Goal: Task Accomplishment & Management: Manage account settings

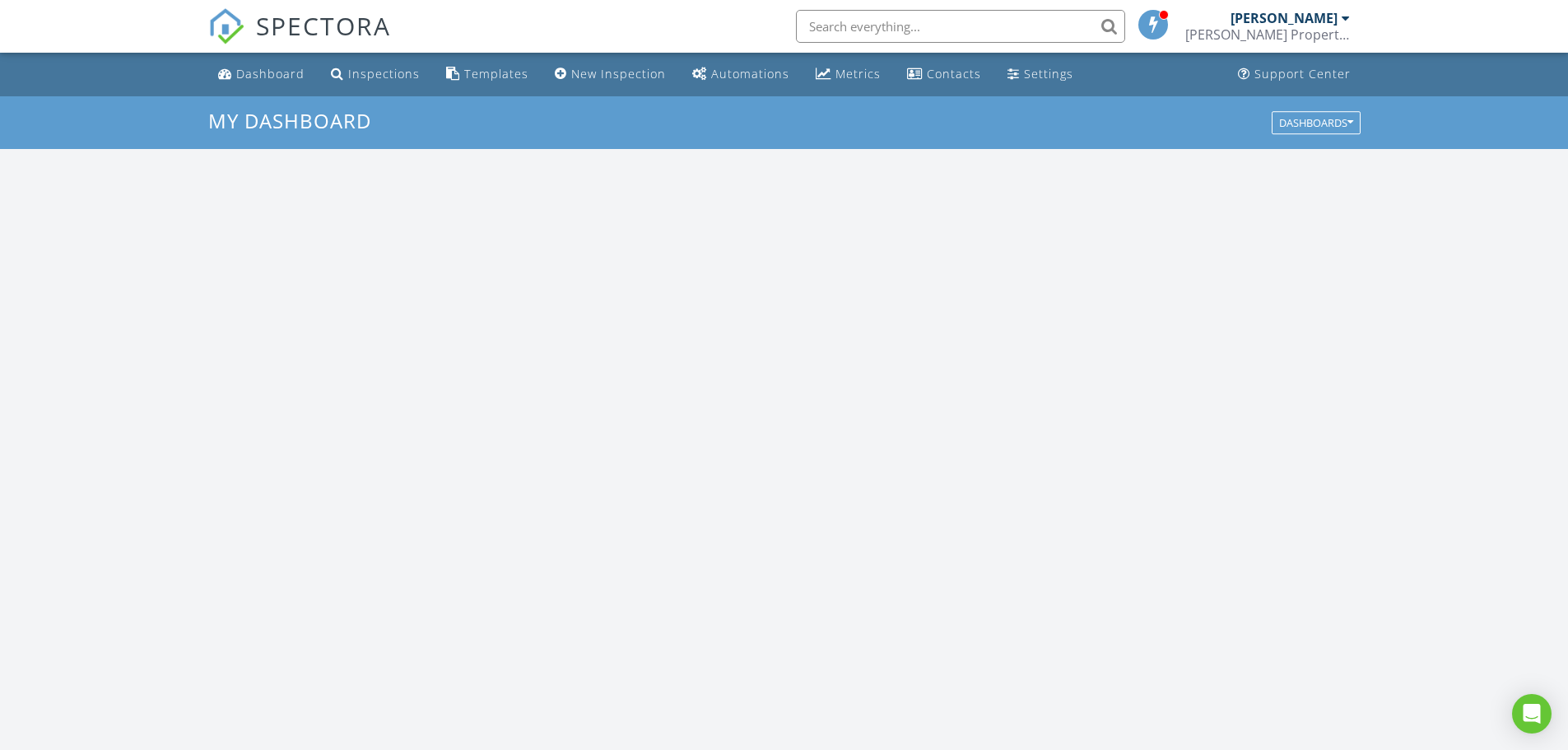
scroll to position [1523, 1593]
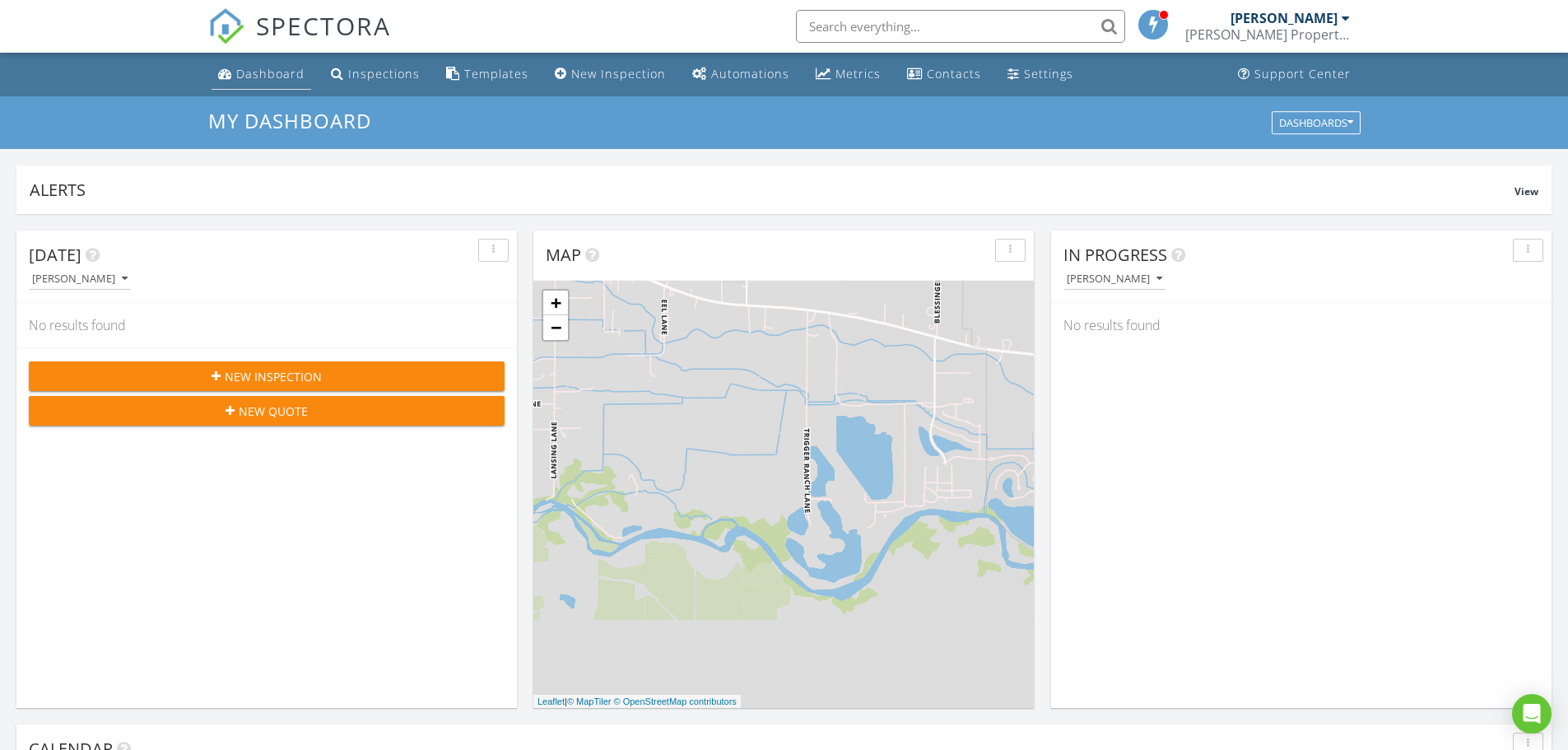
click at [265, 74] on div "Dashboard" at bounding box center [270, 74] width 68 height 16
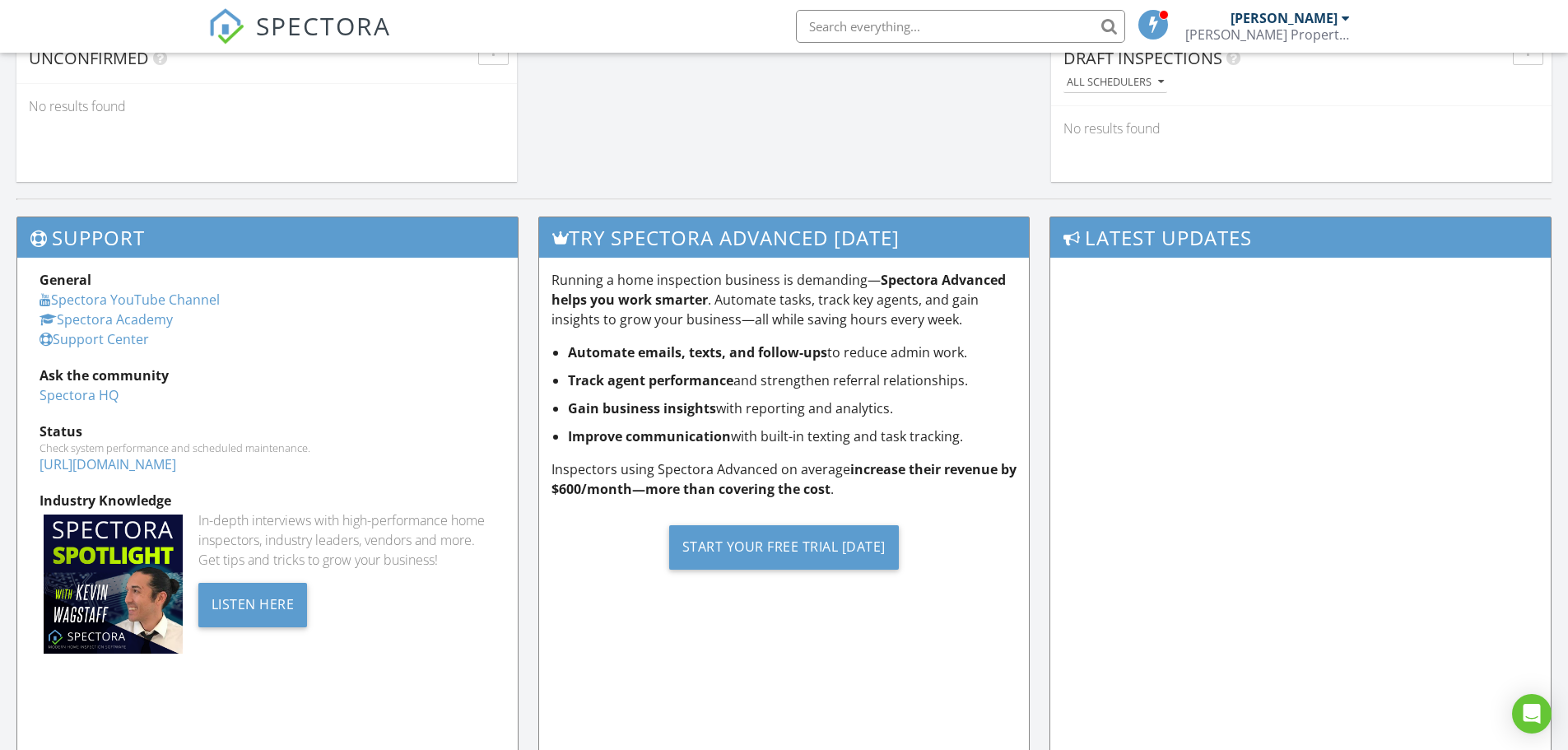
scroll to position [1565, 0]
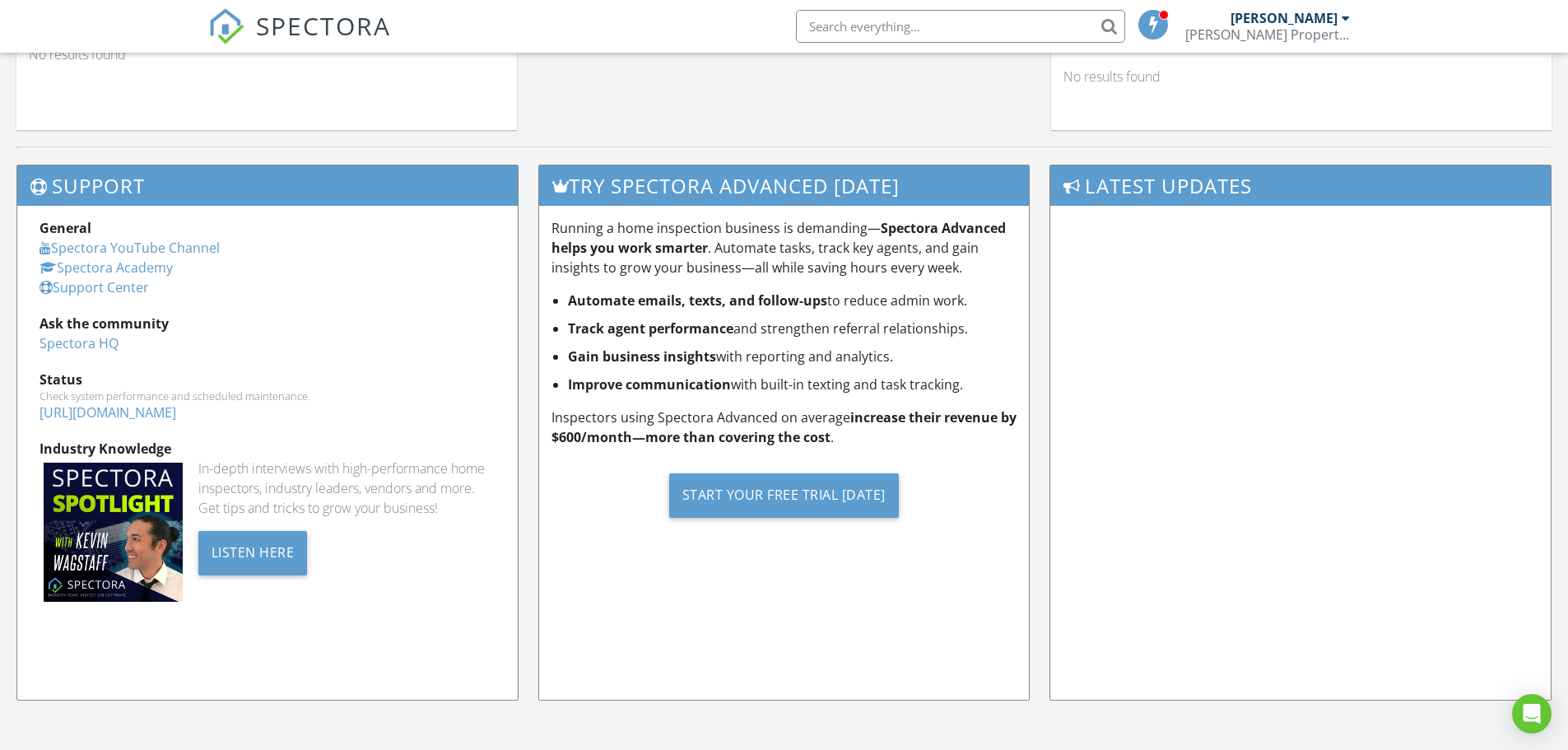
click at [1339, 18] on div "[PERSON_NAME]" at bounding box center [1290, 19] width 119 height 17
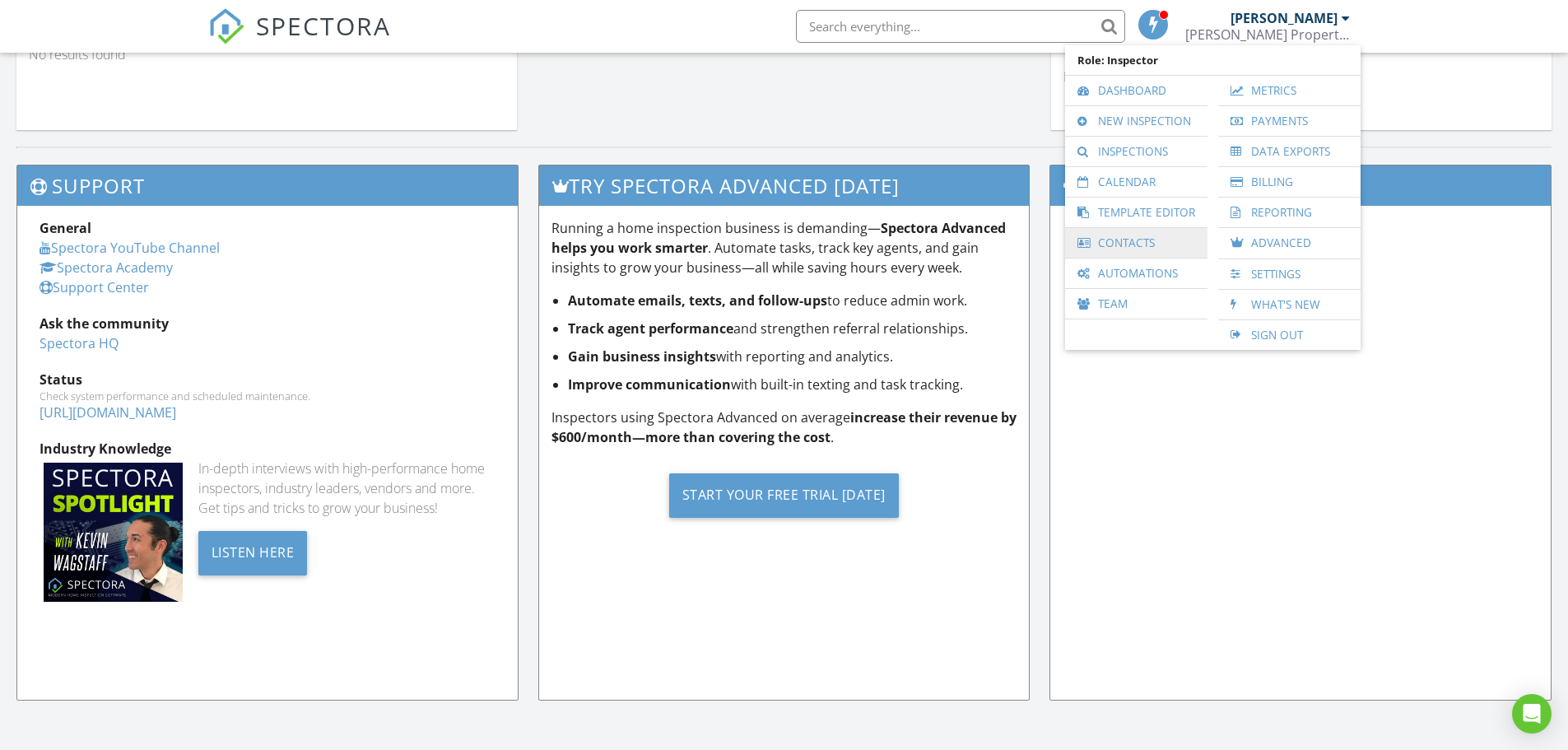
click at [1122, 247] on link "Contacts" at bounding box center [1136, 243] width 126 height 30
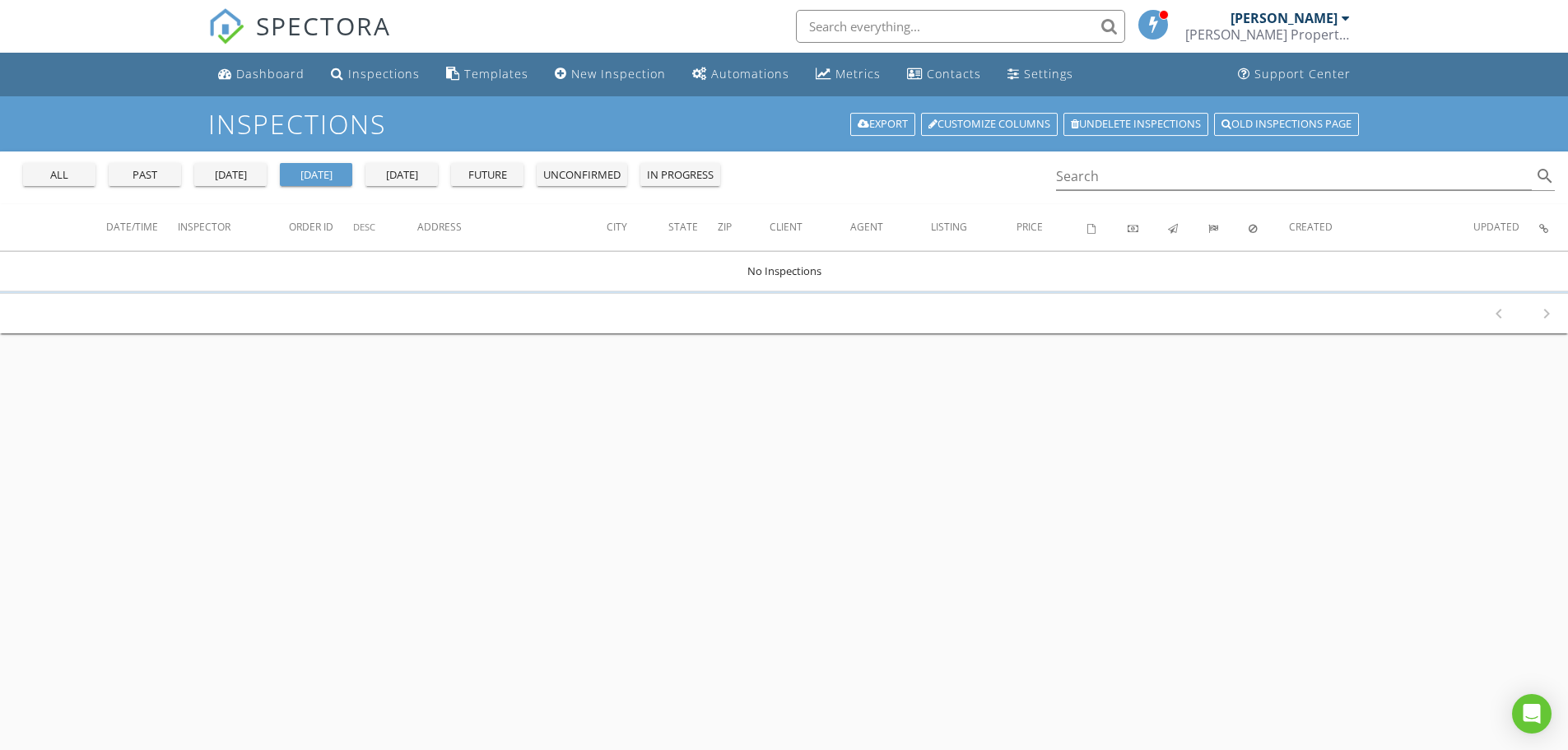
click at [247, 176] on div "yesterday" at bounding box center [230, 175] width 60 height 17
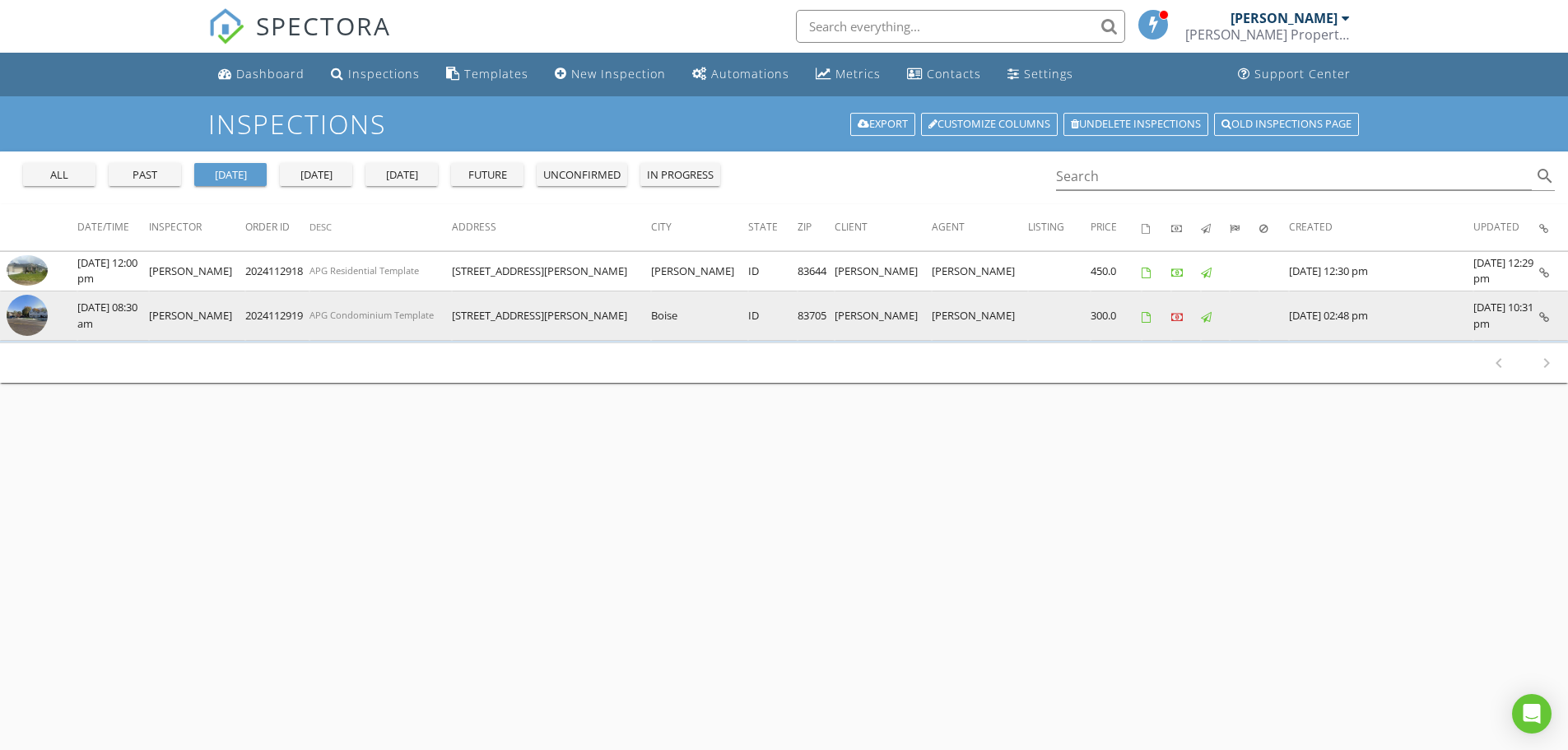
click at [26, 312] on img at bounding box center [27, 315] width 41 height 41
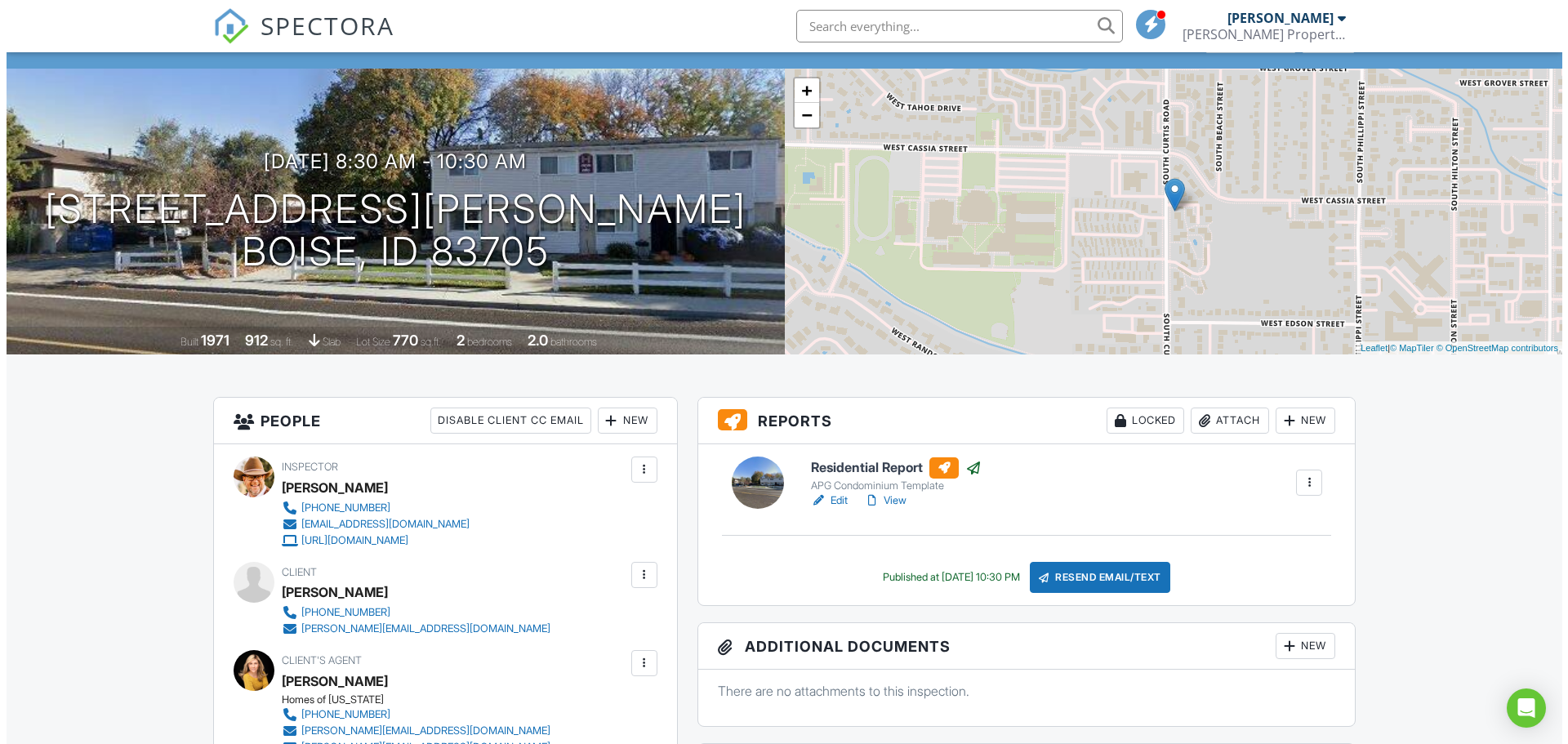
scroll to position [163, 0]
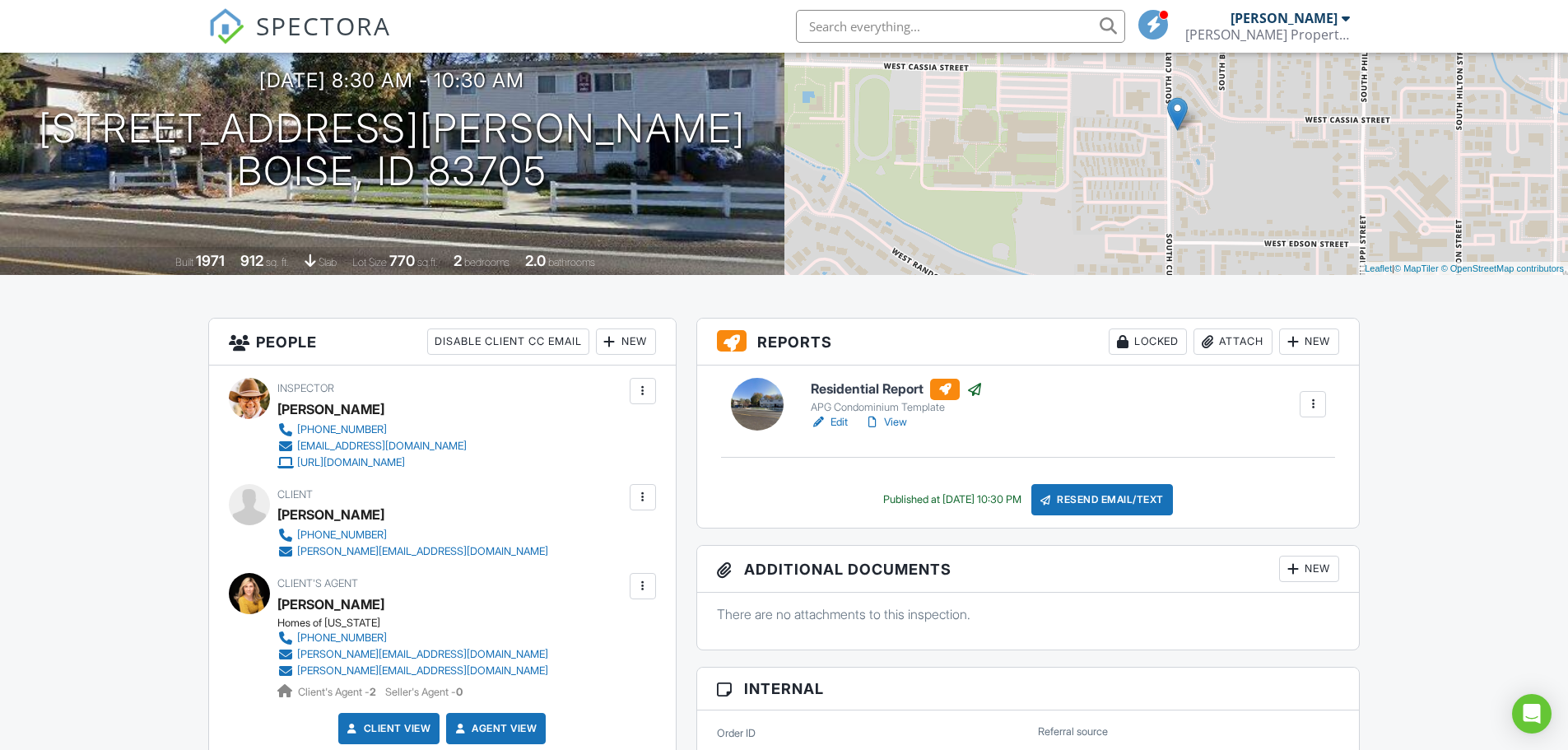
click at [1135, 346] on div "Locked" at bounding box center [1148, 341] width 78 height 26
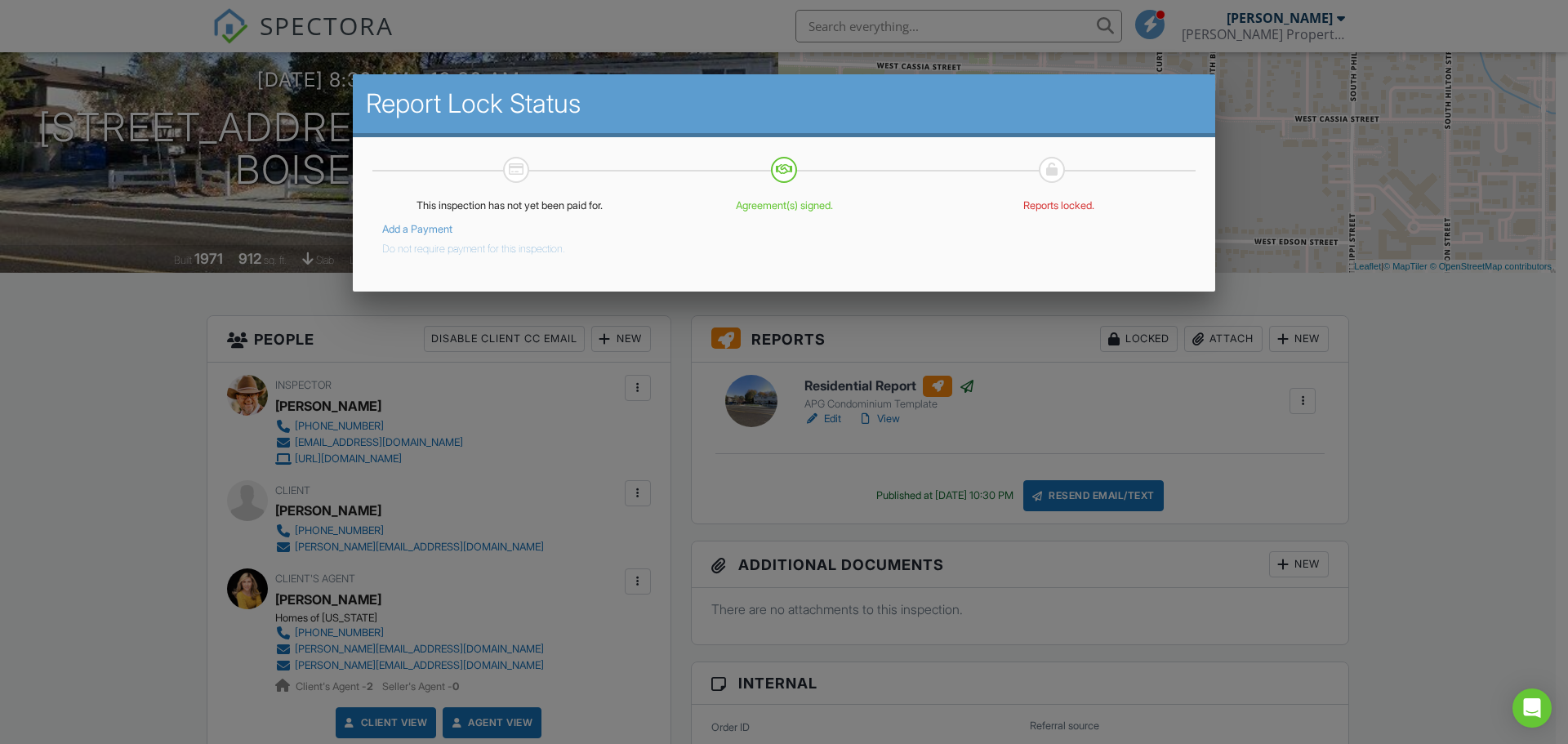
click at [441, 249] on button "Do not require payment for this inspection." at bounding box center [474, 245] width 183 height 19
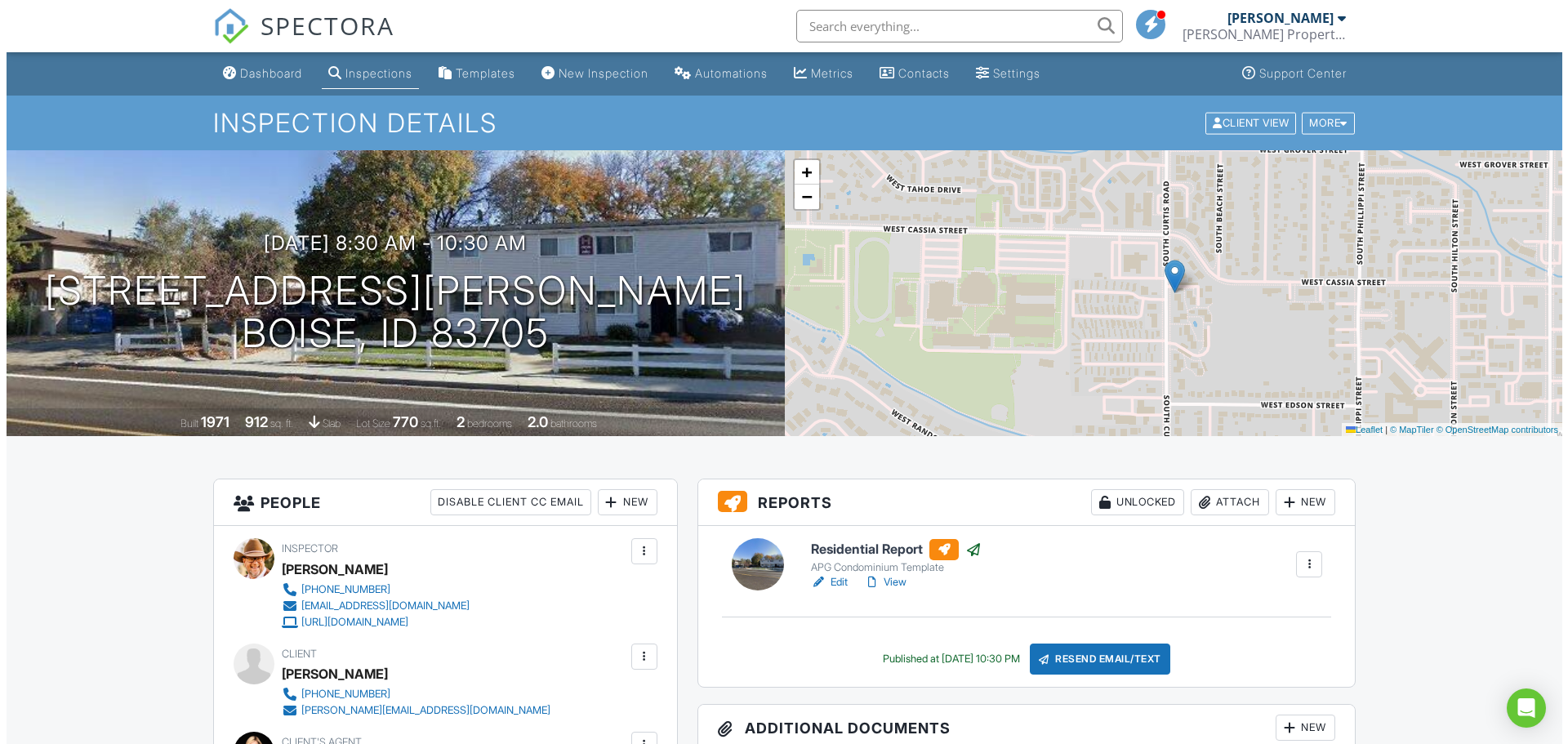
scroll to position [81, 0]
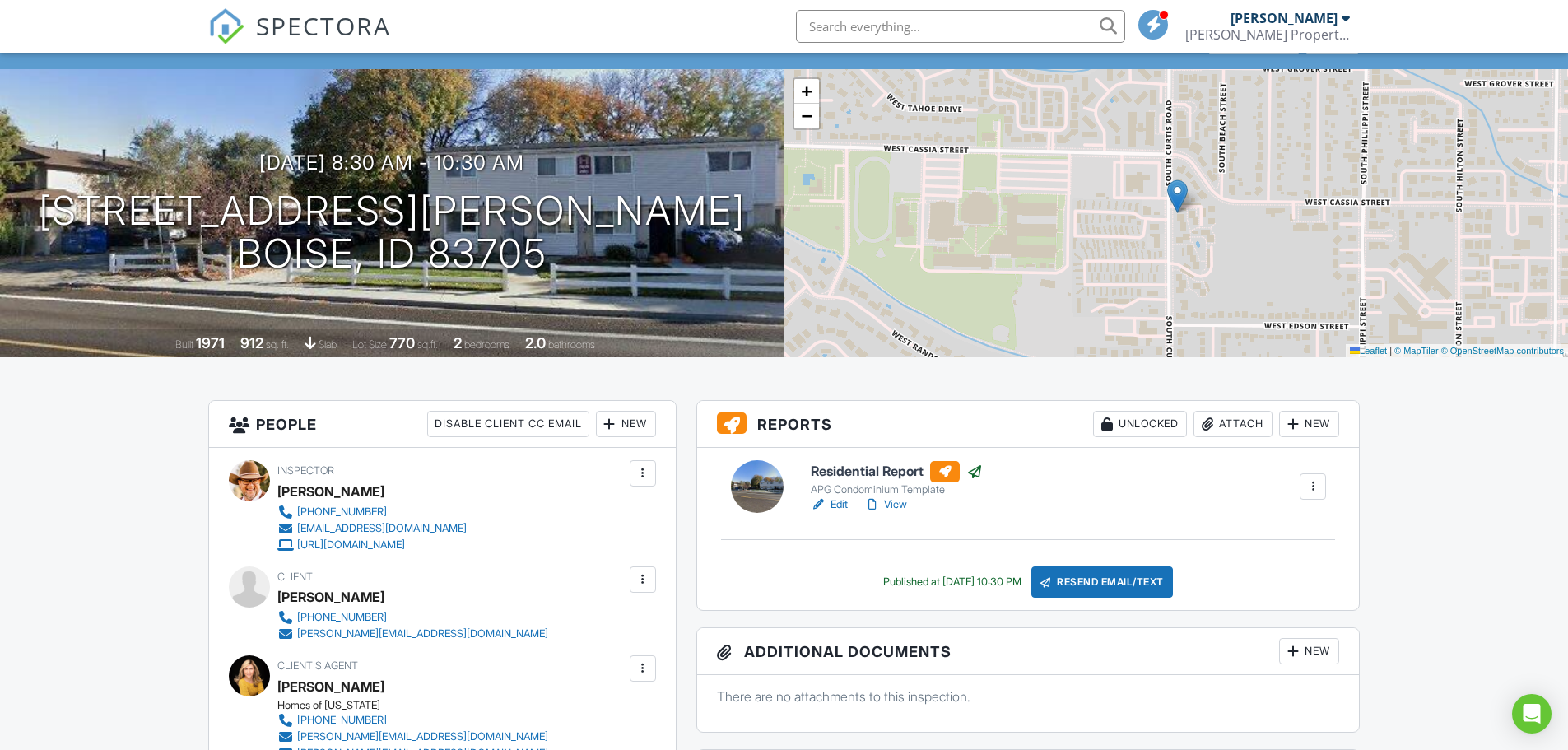
click at [1103, 579] on div "Resend Email/Text" at bounding box center [1103, 582] width 142 height 32
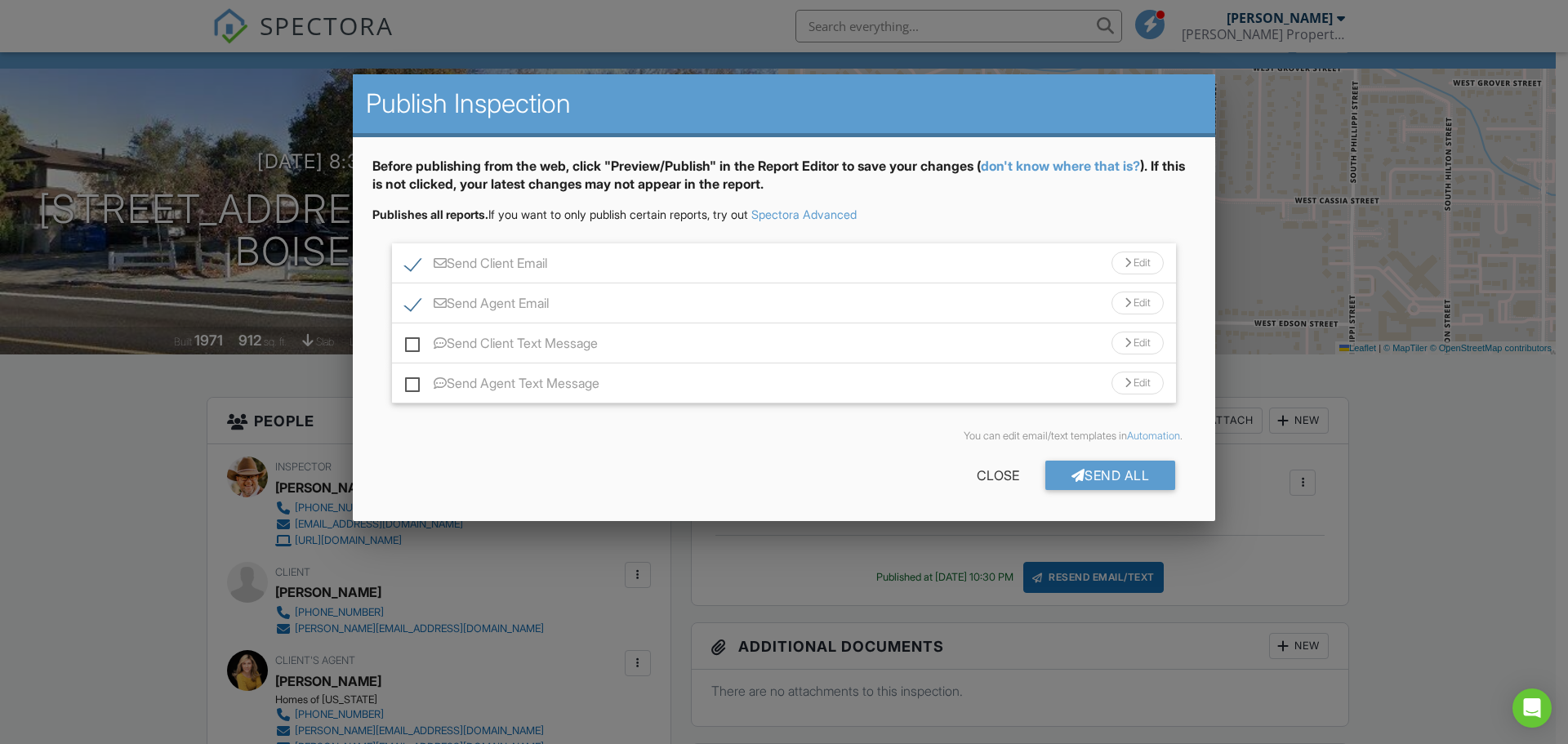
click at [1129, 267] on div "Edit" at bounding box center [1138, 263] width 52 height 23
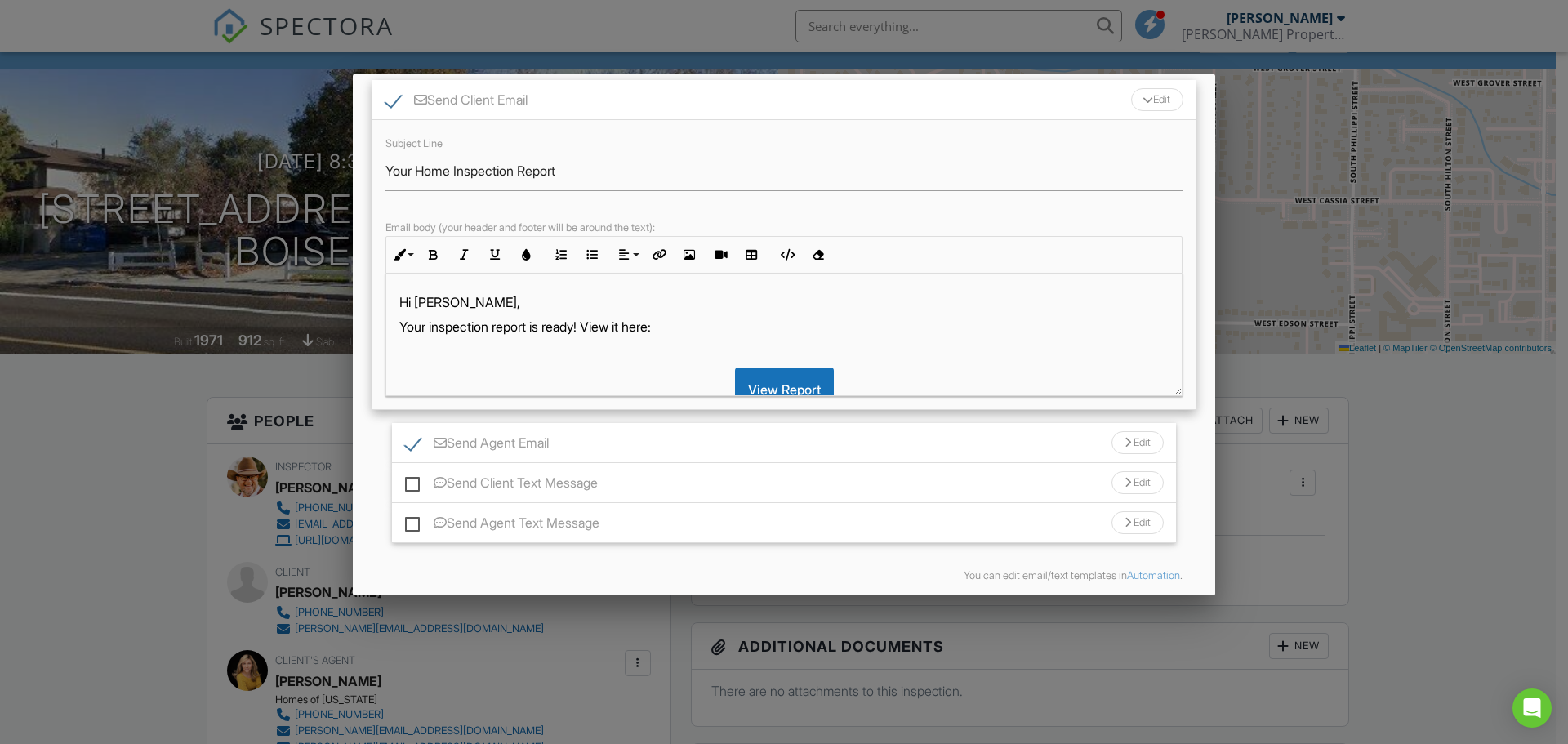
scroll to position [229, 0]
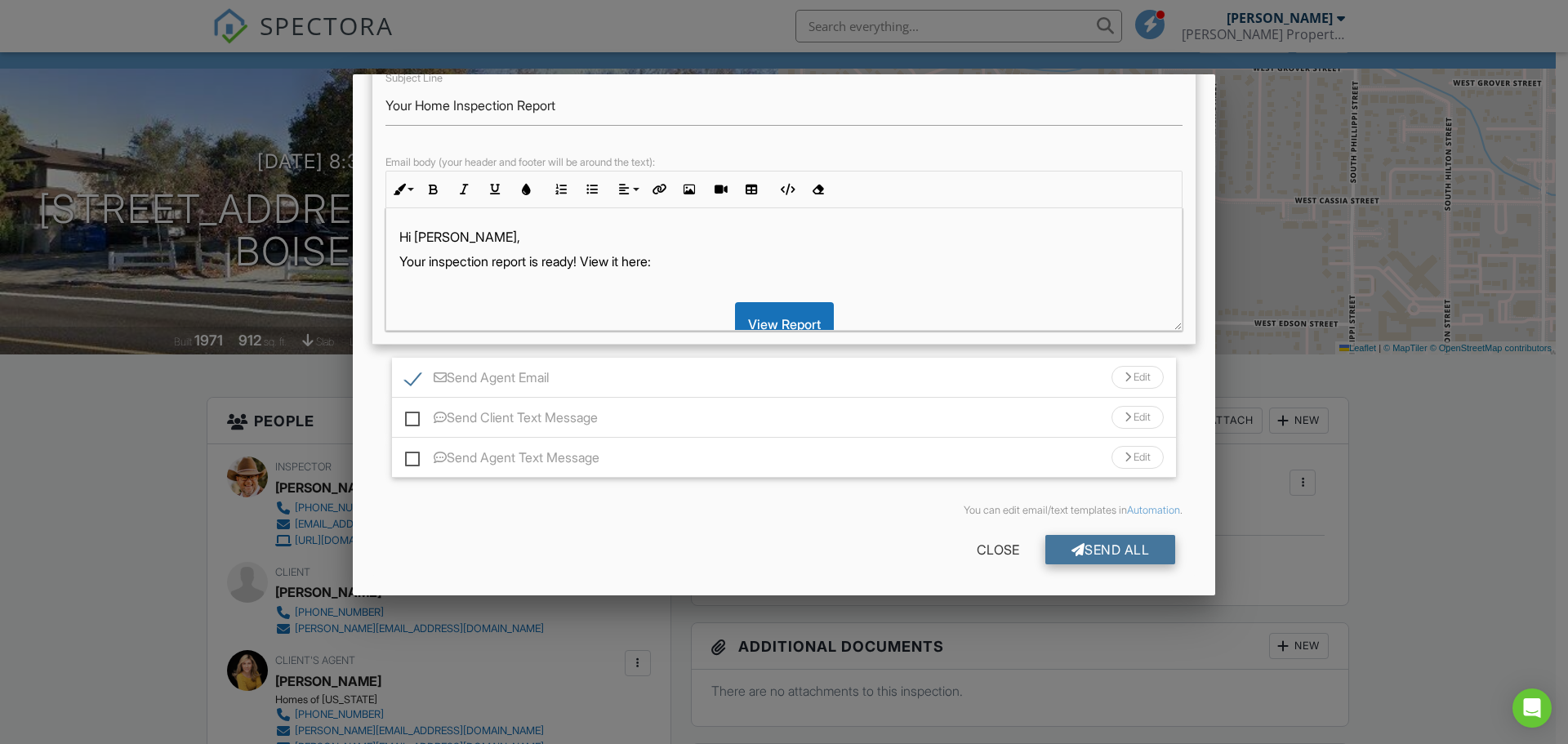
click at [1098, 556] on div "Send All" at bounding box center [1110, 550] width 131 height 30
